Goal: Information Seeking & Learning: Understand process/instructions

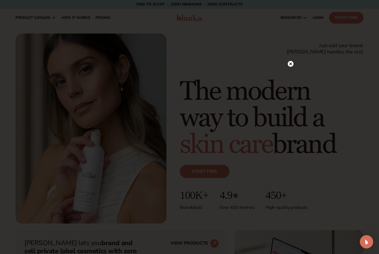
click at [293, 65] on circle at bounding box center [291, 64] width 6 height 6
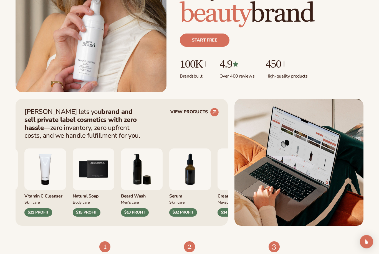
scroll to position [142, 0]
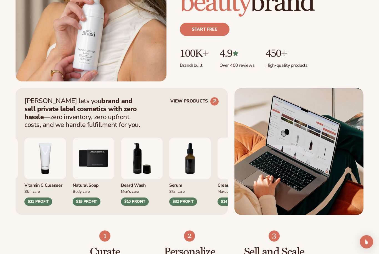
click at [202, 152] on img "7 / 9" at bounding box center [190, 159] width 42 height 42
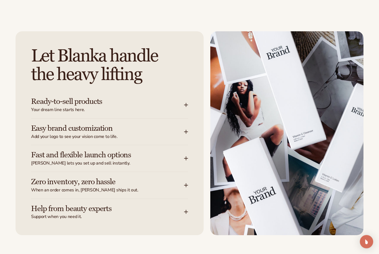
scroll to position [654, 0]
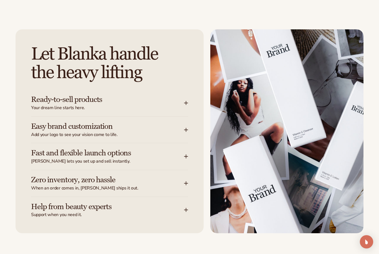
click at [181, 132] on span "Add your logo to see your vision come to life." at bounding box center [107, 135] width 153 height 6
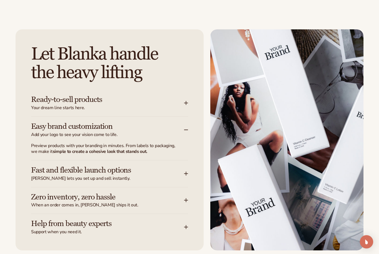
click at [187, 103] on icon at bounding box center [186, 103] width 4 height 0
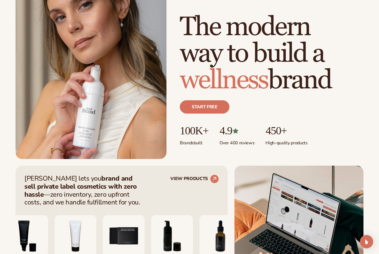
scroll to position [0, 0]
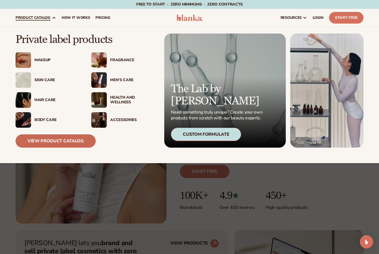
click at [52, 143] on link "View Product Catalog" at bounding box center [56, 140] width 80 height 13
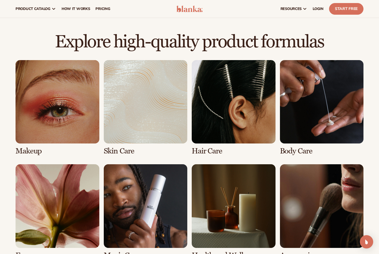
scroll to position [353, 0]
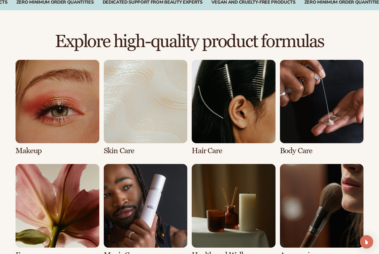
click at [152, 108] on link "2 / 8" at bounding box center [146, 107] width 84 height 95
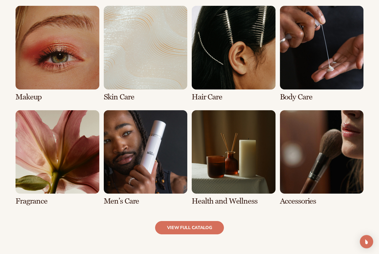
scroll to position [417, 0]
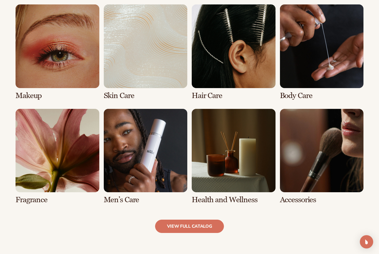
click at [230, 61] on link "3 / 8" at bounding box center [234, 51] width 84 height 95
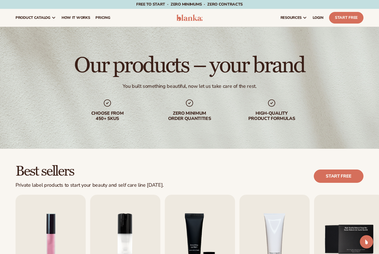
click at [176, 171] on div "Best sellers Private label products to start your beauty and self care line tod…" at bounding box center [190, 176] width 348 height 24
click at [79, 22] on link "How It Works" at bounding box center [76, 18] width 34 height 18
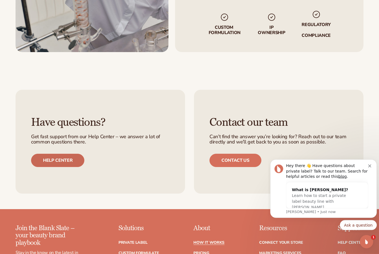
scroll to position [1039, 0]
click at [70, 154] on link "Help center" at bounding box center [57, 160] width 53 height 13
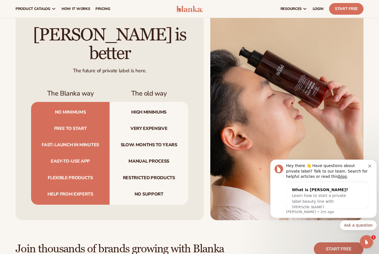
scroll to position [515, 0]
